Goal: Check status: Check status

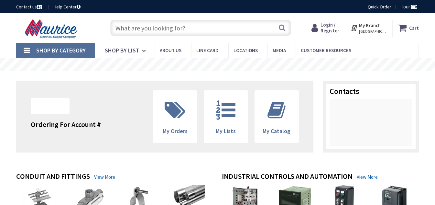
type input "[GEOGRAPHIC_DATA], [GEOGRAPHIC_DATA]"
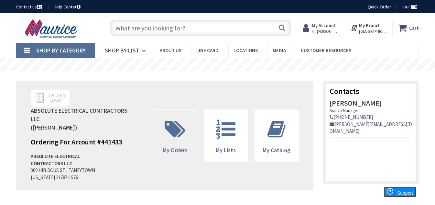
click at [174, 128] on icon at bounding box center [174, 128] width 27 height 19
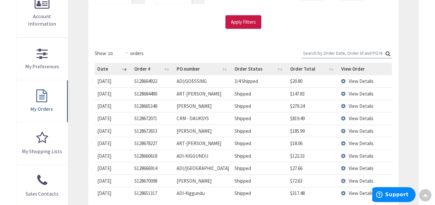
scroll to position [162, 0]
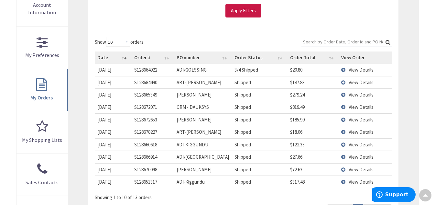
click at [344, 106] on td "View Details" at bounding box center [365, 107] width 53 height 12
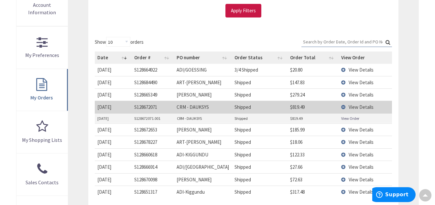
click at [344, 107] on td "View Details" at bounding box center [365, 107] width 53 height 12
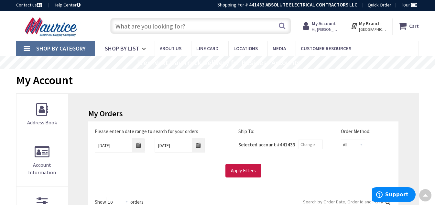
scroll to position [0, 0]
